Goal: Navigation & Orientation: Find specific page/section

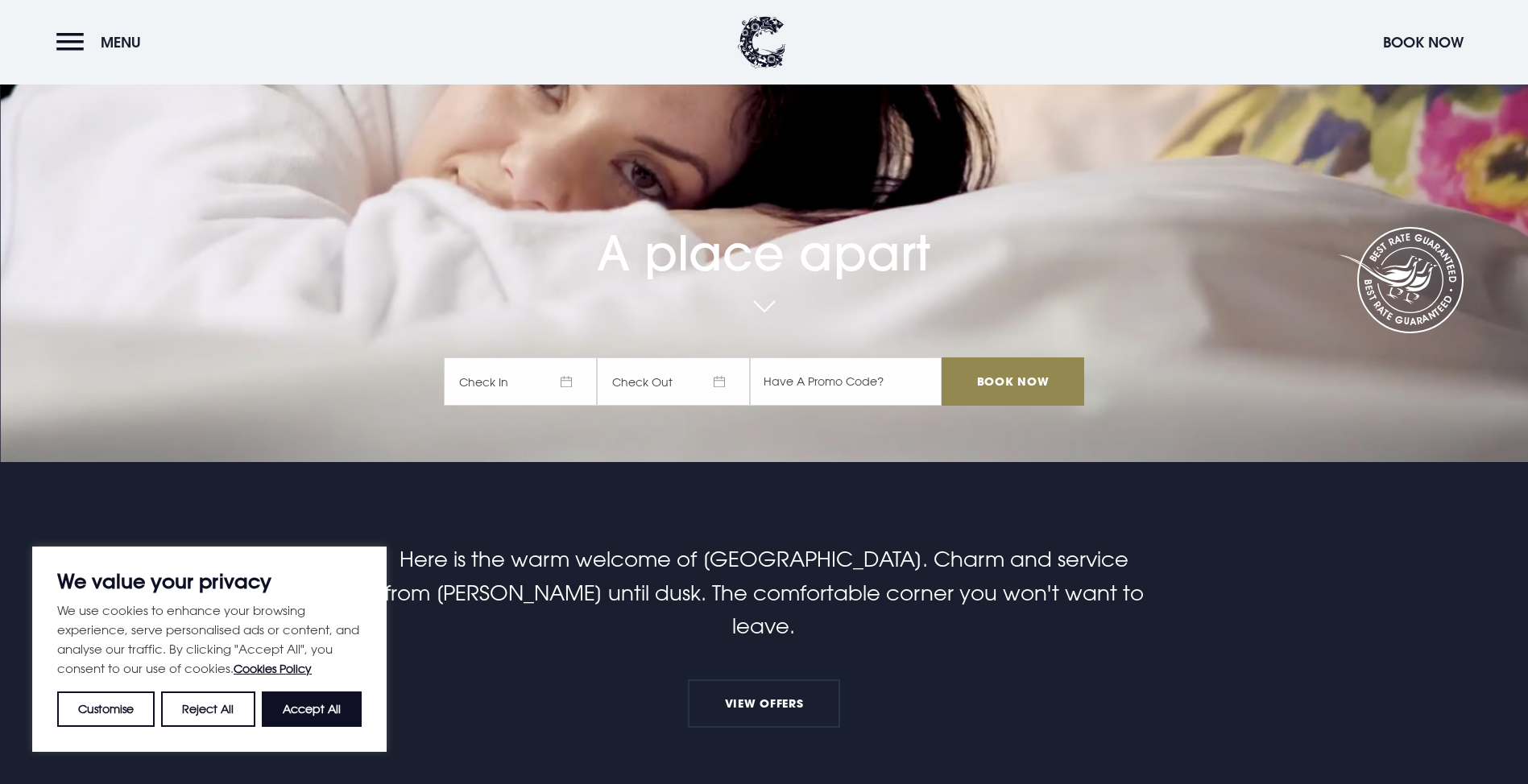
scroll to position [644, 0]
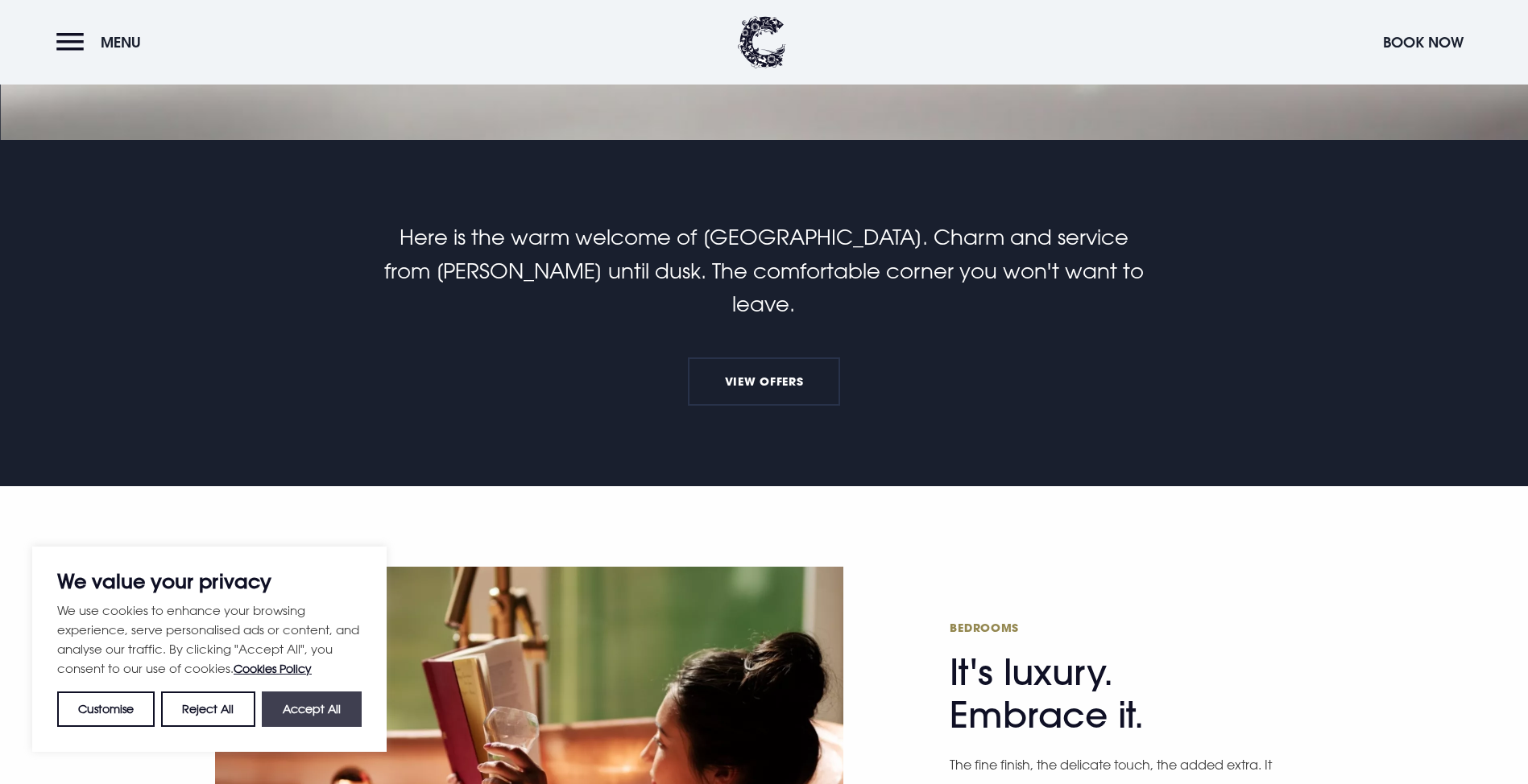
click at [314, 712] on button "Accept All" at bounding box center [312, 708] width 99 height 35
checkbox input "true"
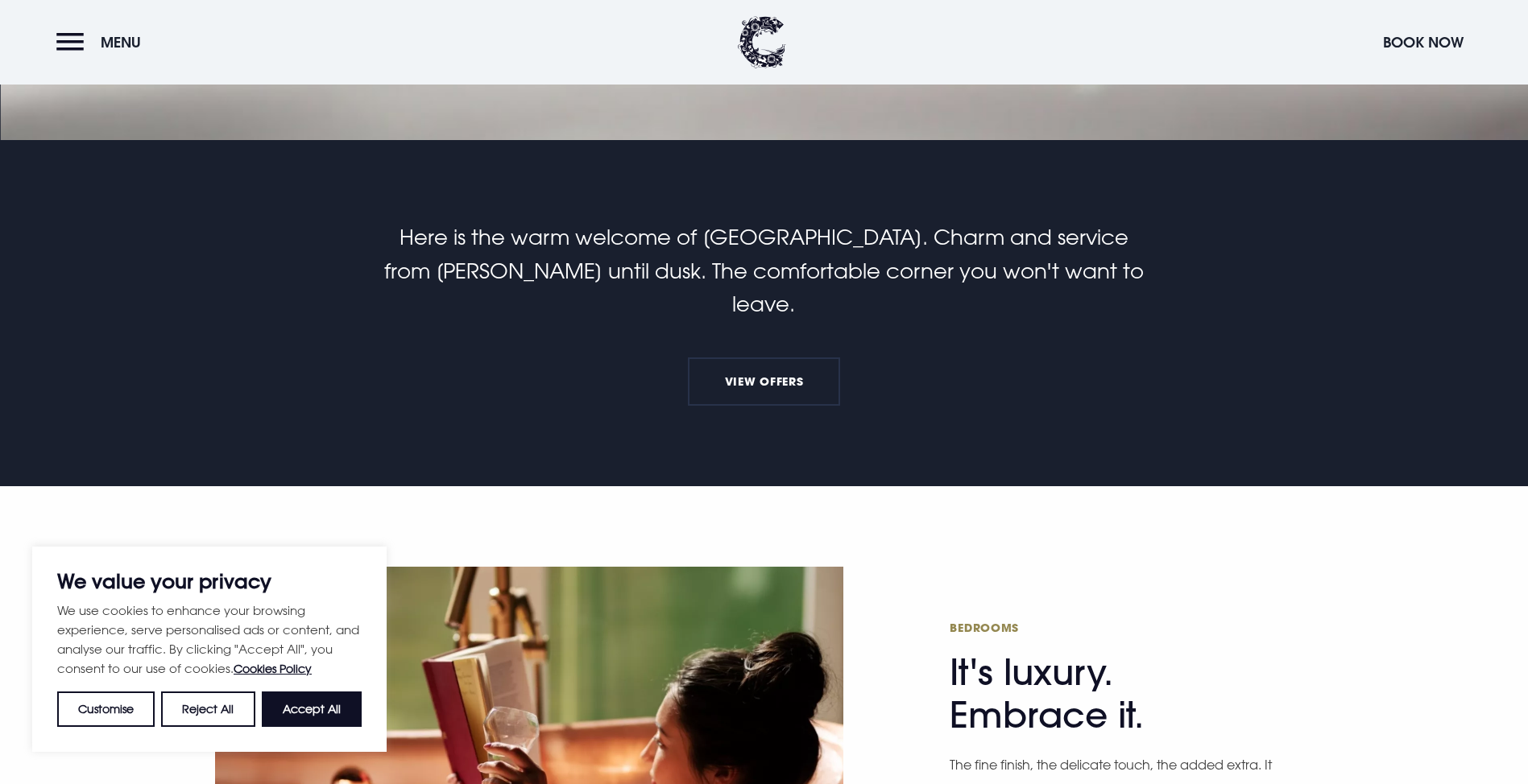
checkbox input "true"
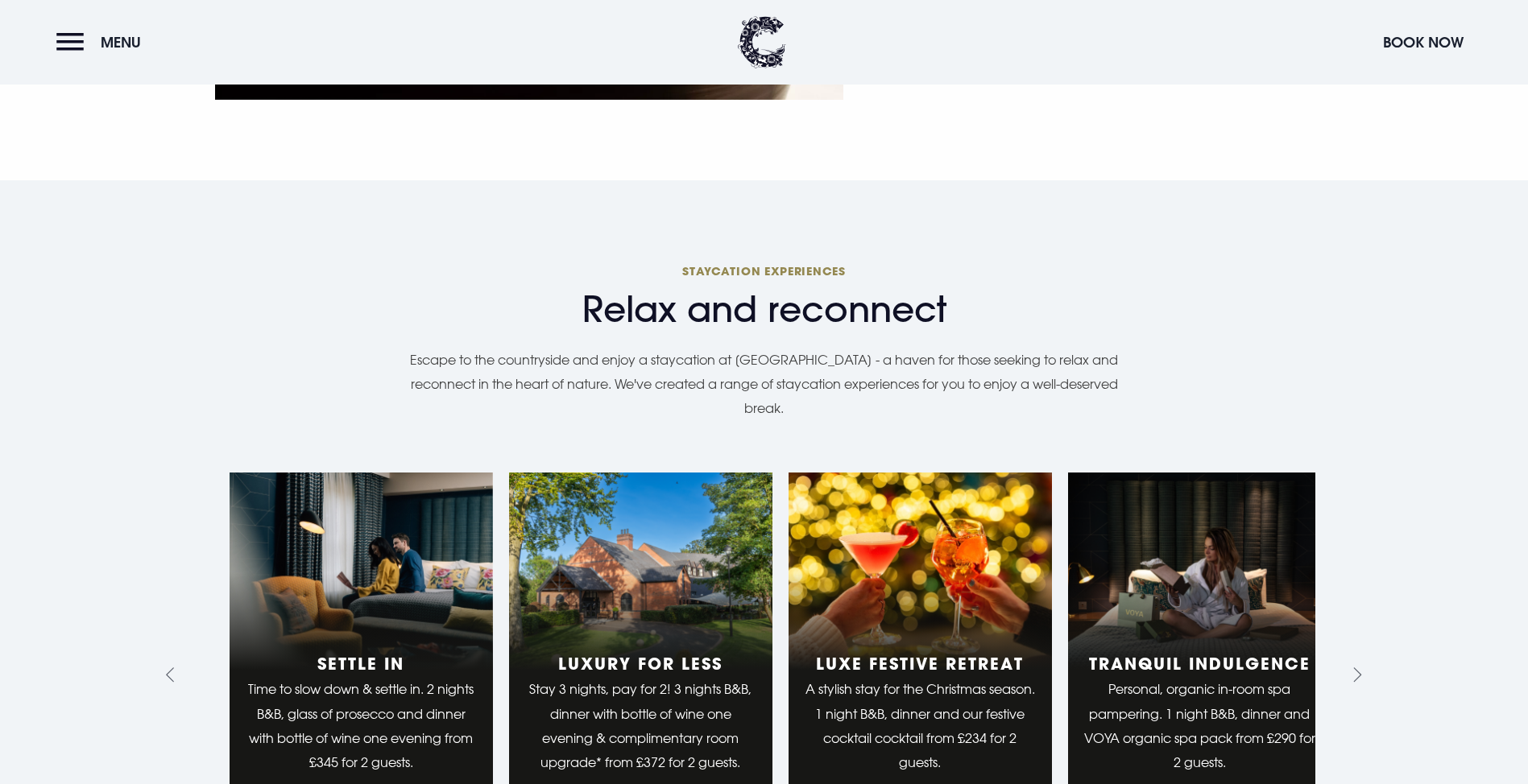
scroll to position [1772, 0]
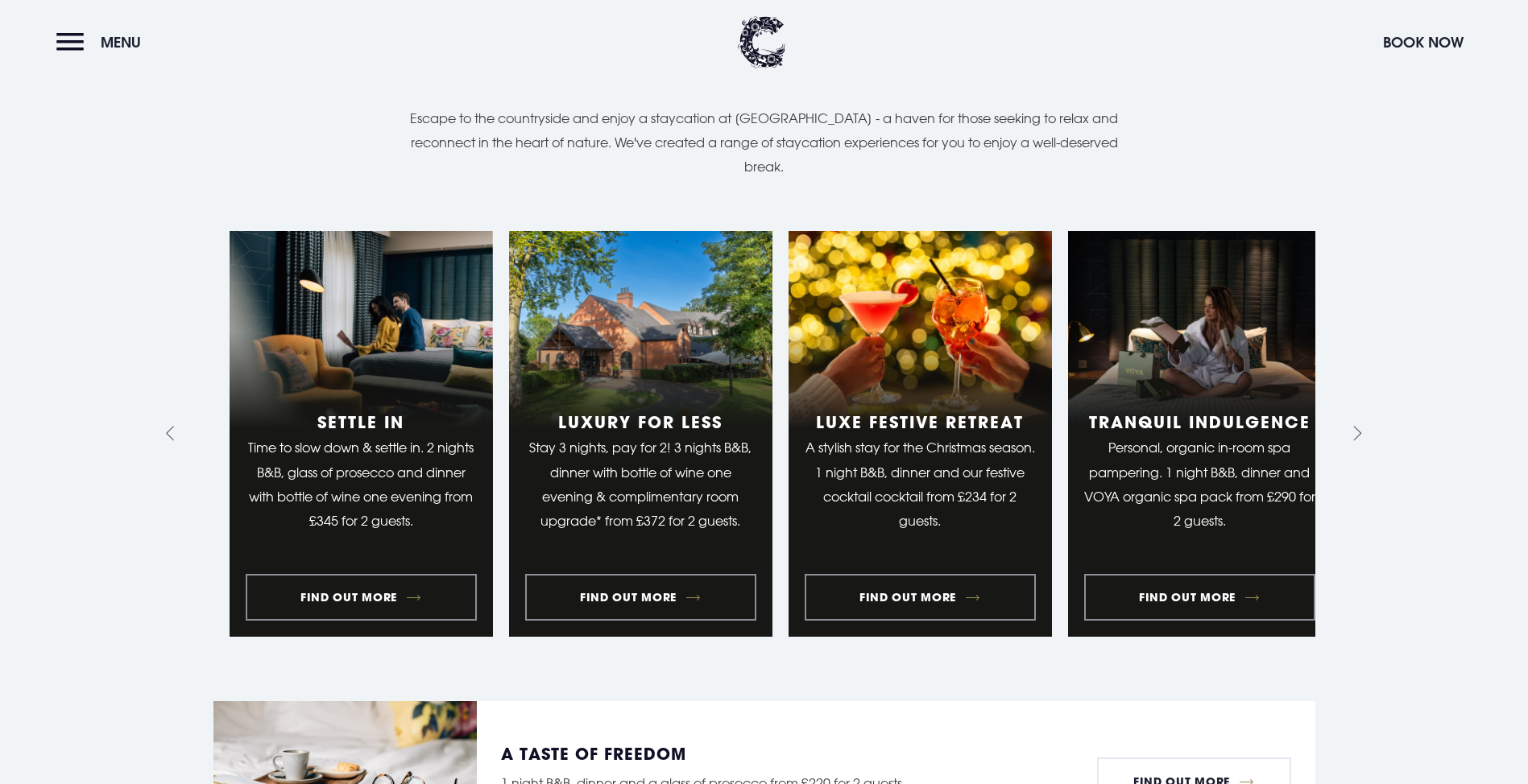
drag, startPoint x: 358, startPoint y: 118, endPoint x: 431, endPoint y: 79, distance: 82.8
drag, startPoint x: 431, startPoint y: 79, endPoint x: 111, endPoint y: 320, distance: 400.6
click at [111, 320] on section "Relax and reconnect Staycation experiences Escape to the countryside and enjoy …" at bounding box center [764, 440] width 1528 height 1003
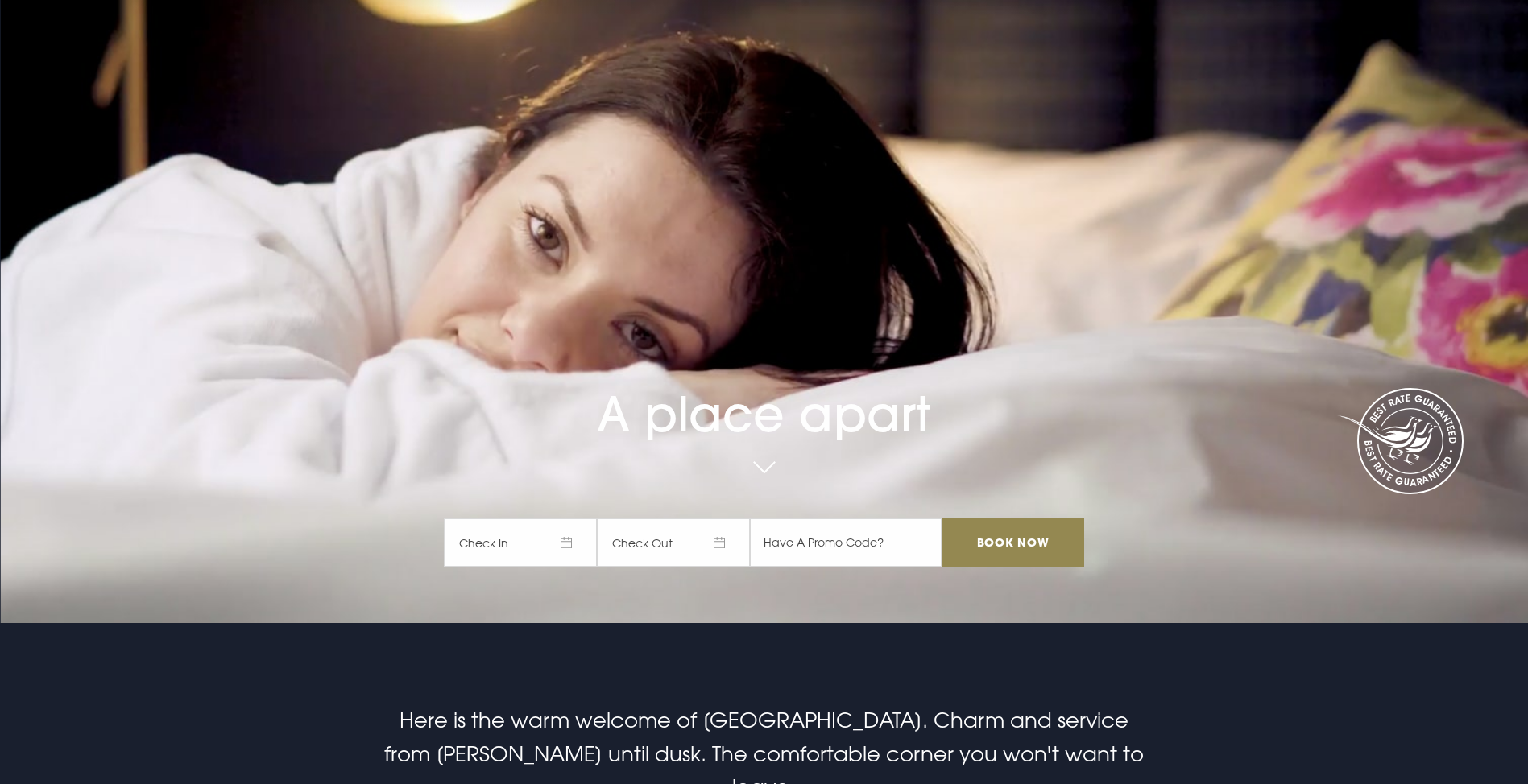
scroll to position [0, 0]
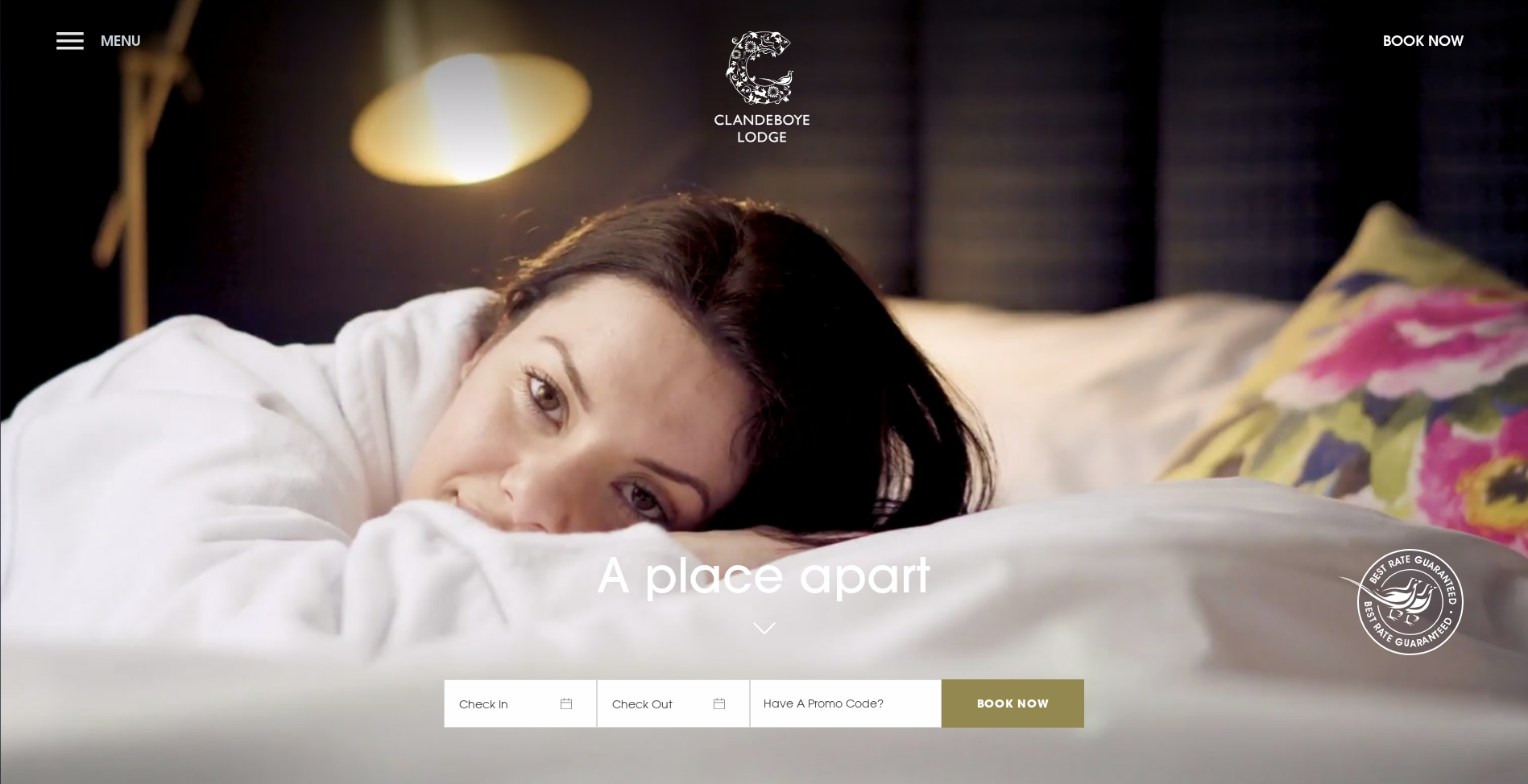
click at [77, 28] on button "Menu" at bounding box center [102, 40] width 93 height 34
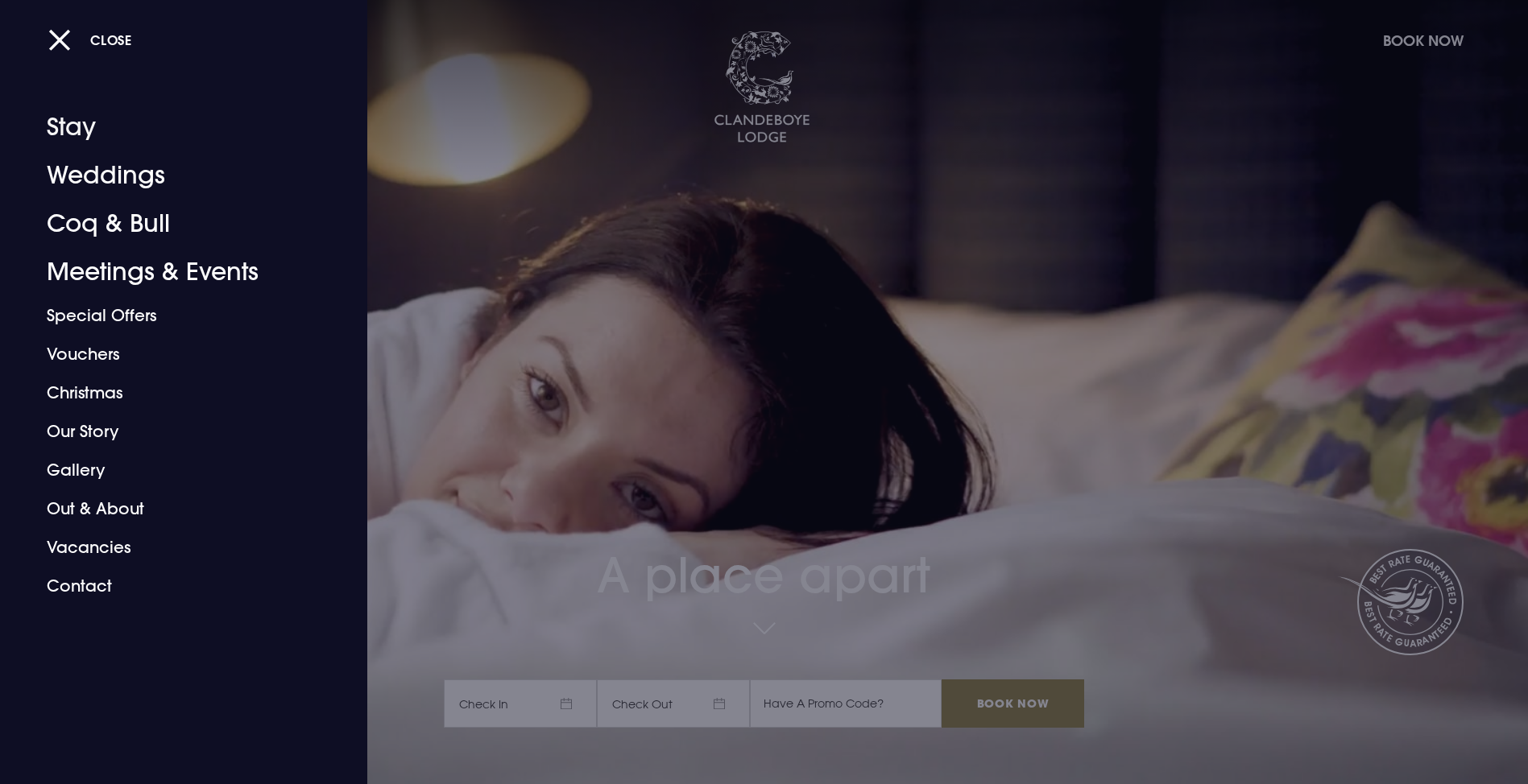
click at [109, 175] on link "Weddings" at bounding box center [174, 175] width 254 height 49
